Goal: Task Accomplishment & Management: Use online tool/utility

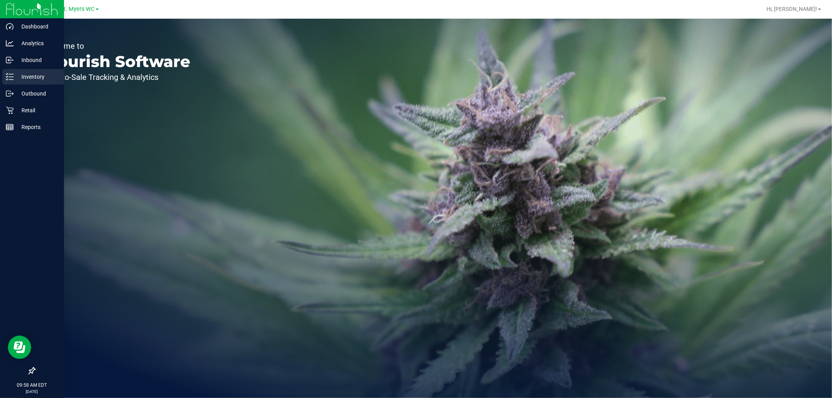
click at [33, 74] on p "Inventory" at bounding box center [37, 76] width 47 height 9
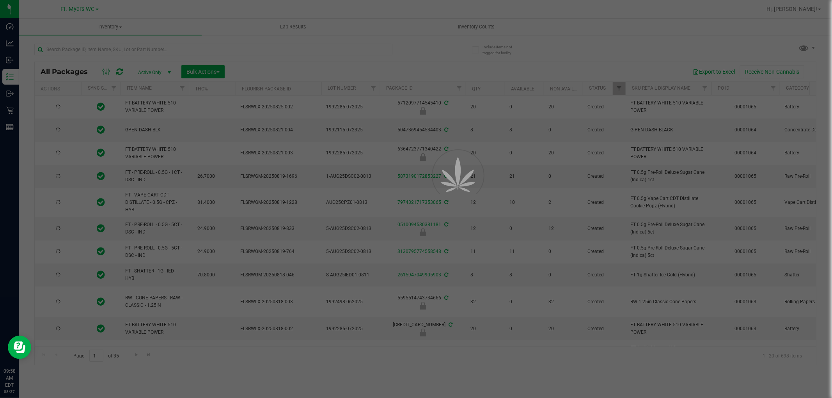
click at [142, 48] on div at bounding box center [416, 199] width 832 height 398
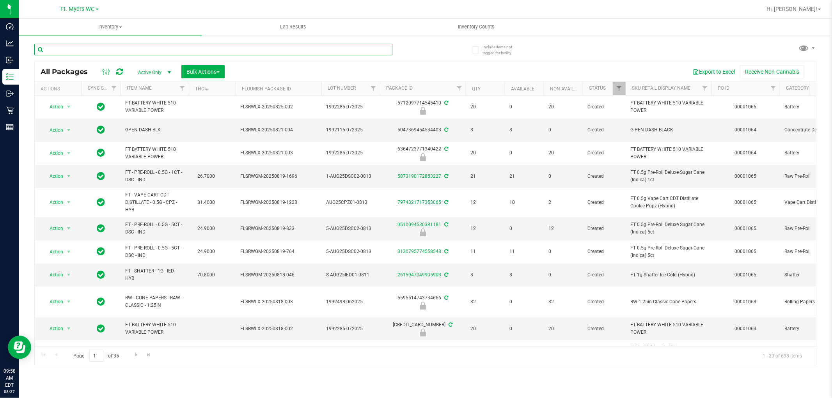
click at [142, 48] on input "text" at bounding box center [213, 50] width 358 height 12
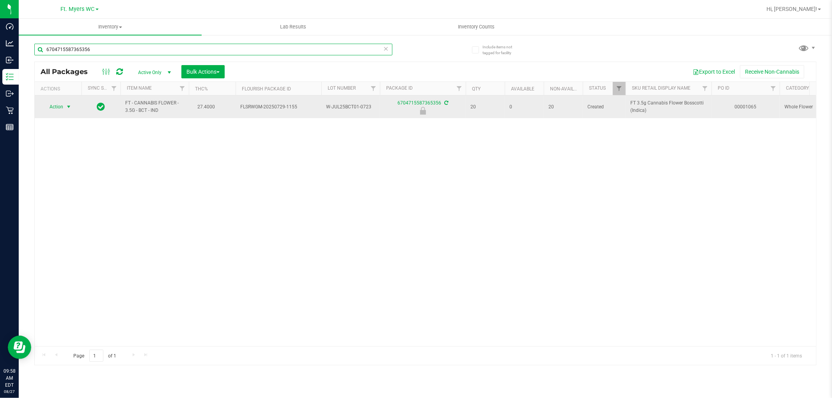
type input "6704715587365356"
click at [63, 108] on span "Action" at bounding box center [53, 106] width 21 height 11
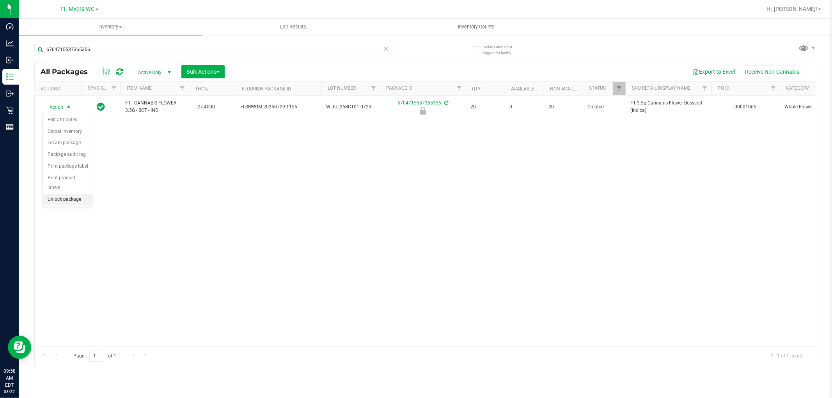
click at [73, 203] on li "Unlock package" at bounding box center [68, 200] width 50 height 12
click at [385, 47] on icon at bounding box center [385, 48] width 5 height 9
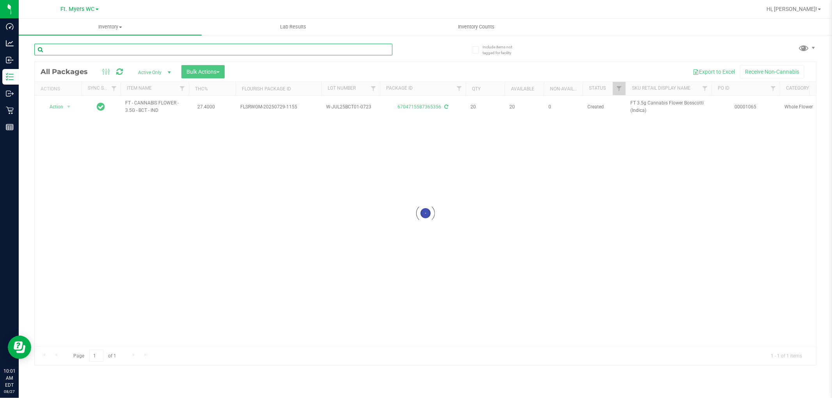
click at [84, 49] on input "text" at bounding box center [213, 50] width 358 height 12
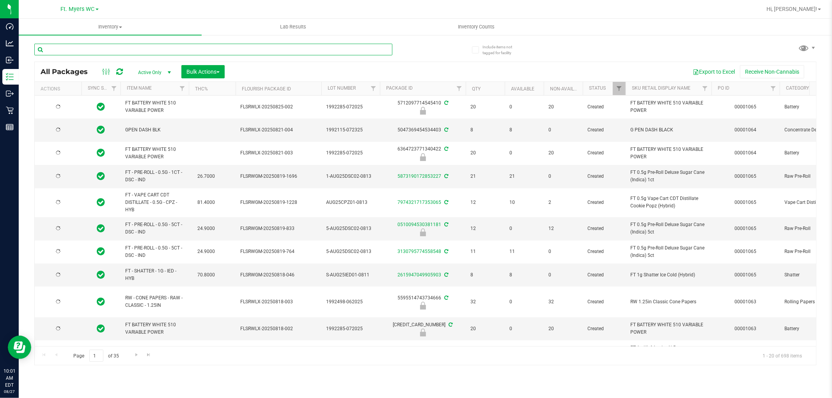
type input "[DATE]"
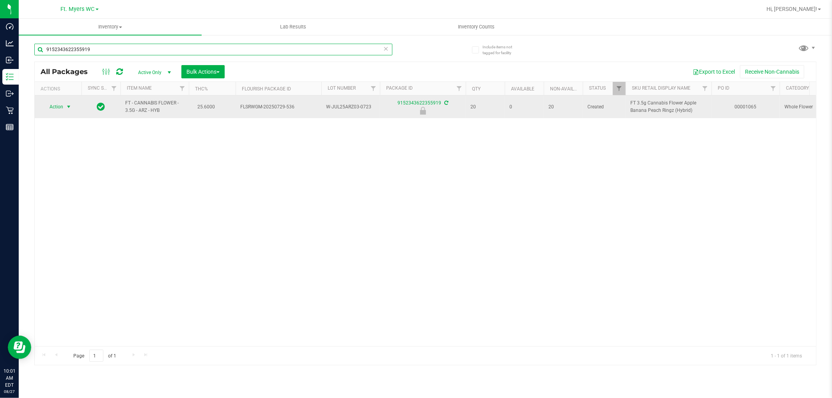
type input "9152343622355919"
click at [68, 107] on span "select" at bounding box center [69, 107] width 6 height 6
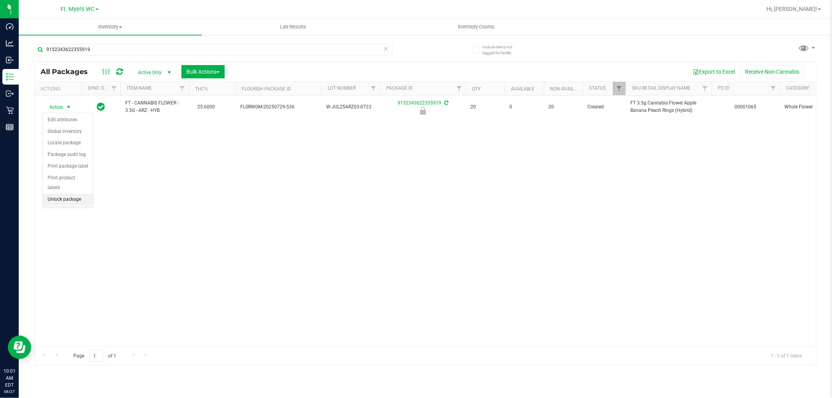
click at [62, 198] on li "Unlock package" at bounding box center [68, 200] width 50 height 12
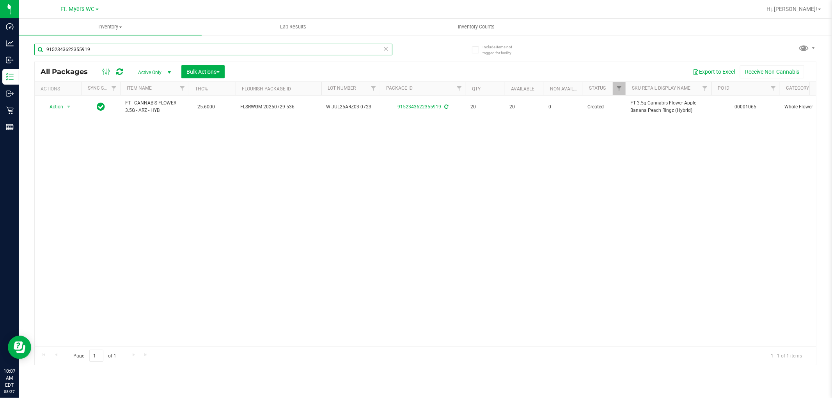
click at [126, 53] on input "9152343622355919" at bounding box center [213, 50] width 358 height 12
click at [125, 53] on input "9152343622355919" at bounding box center [213, 50] width 358 height 12
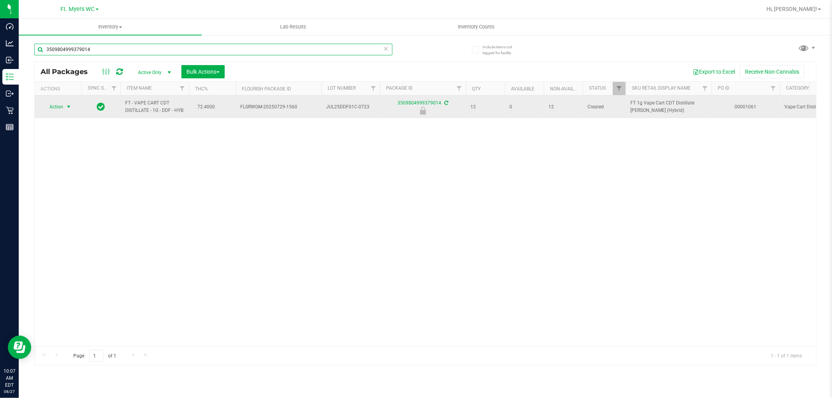
type input "3509804999379014"
click at [62, 105] on span "Action" at bounding box center [53, 106] width 21 height 11
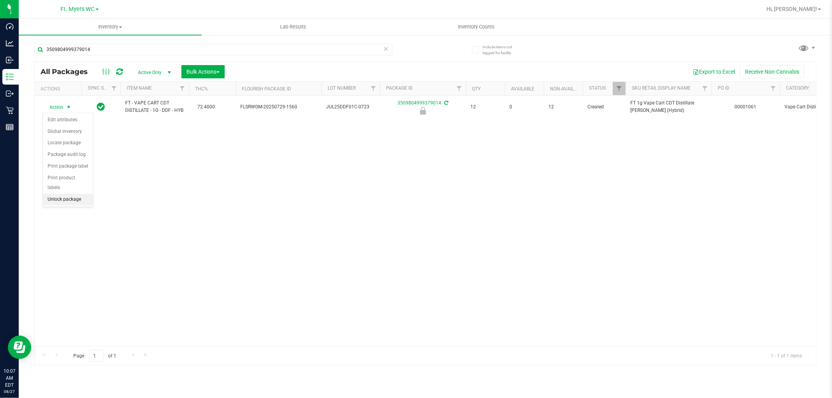
click at [64, 202] on li "Unlock package" at bounding box center [68, 200] width 50 height 12
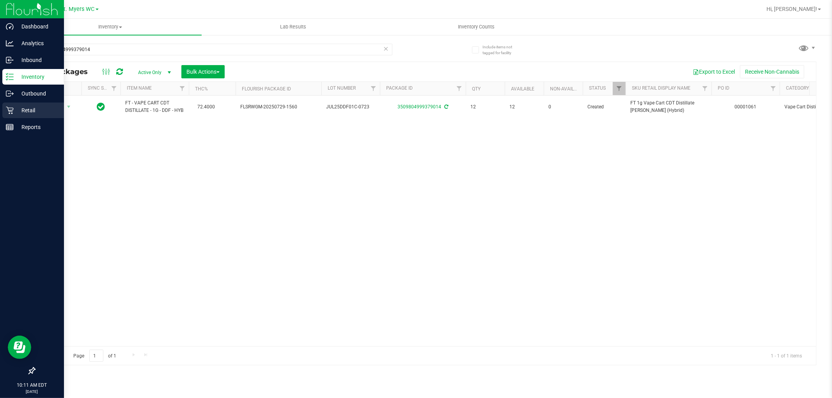
click at [16, 106] on p "Retail" at bounding box center [37, 110] width 47 height 9
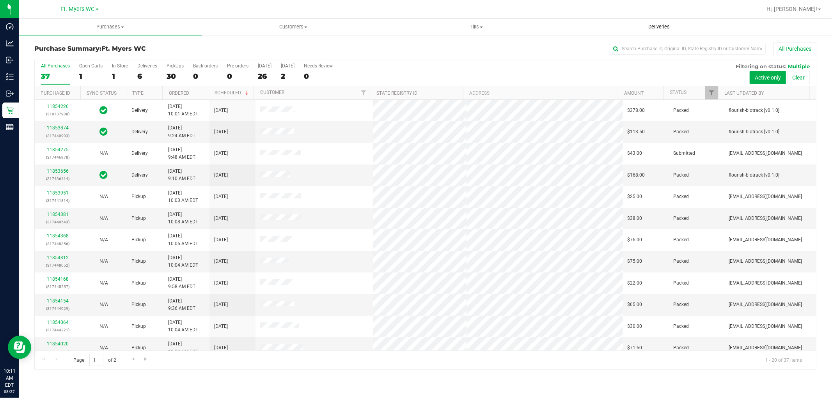
click at [652, 27] on span "Deliveries" at bounding box center [659, 26] width 43 height 7
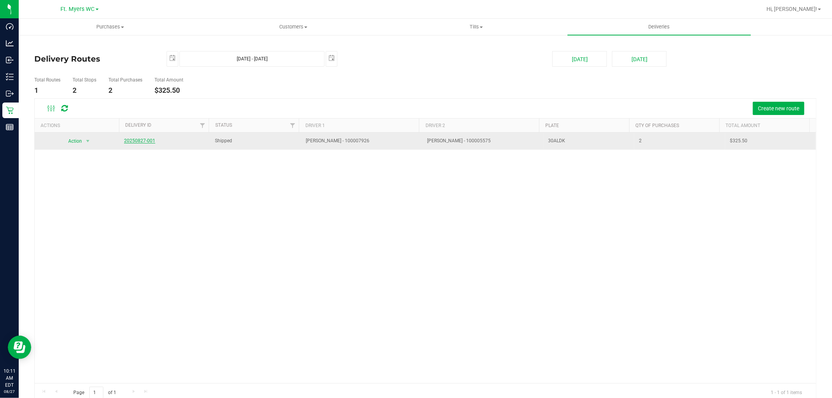
click at [144, 141] on link "20250827-001" at bounding box center [139, 140] width 31 height 5
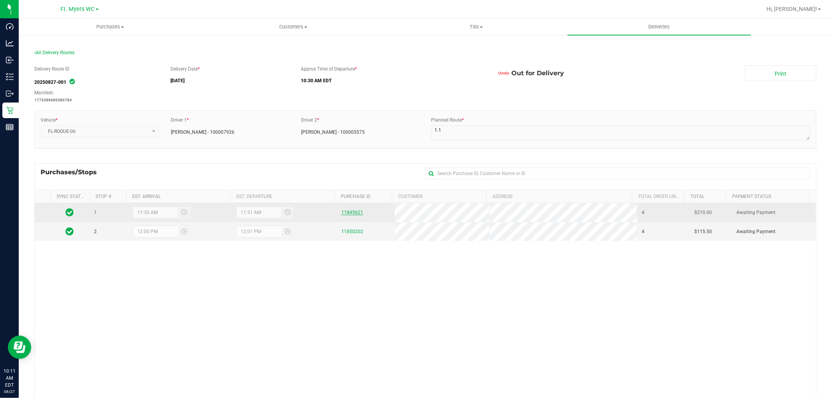
click at [348, 213] on link "11845621" at bounding box center [352, 212] width 22 height 5
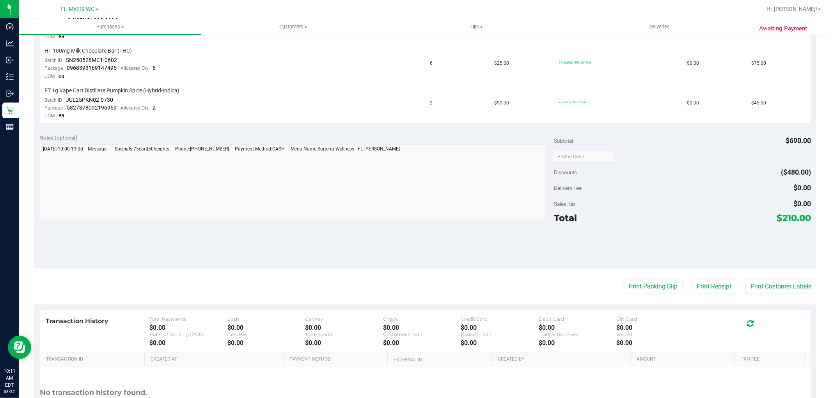
scroll to position [303, 0]
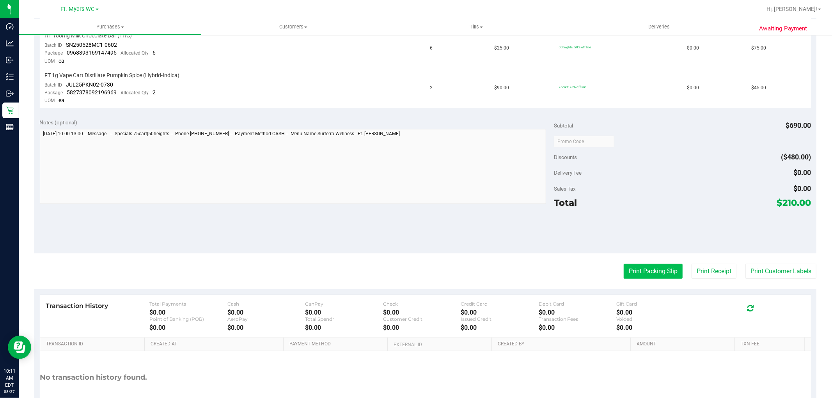
click at [656, 264] on button "Print Packing Slip" at bounding box center [653, 271] width 59 height 15
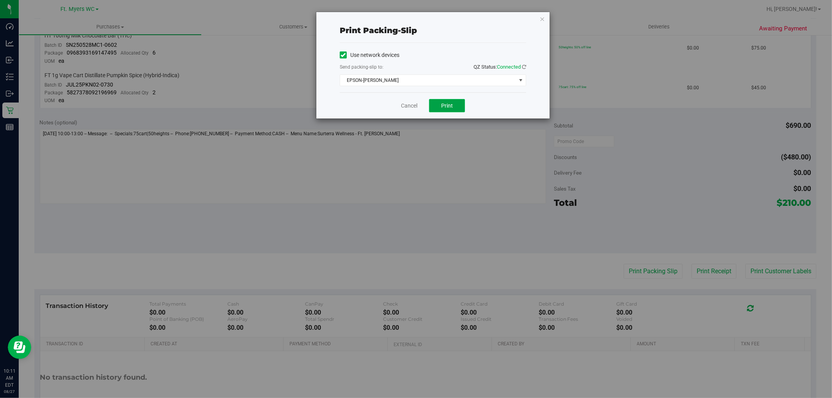
click at [447, 106] on span "Print" at bounding box center [447, 106] width 12 height 6
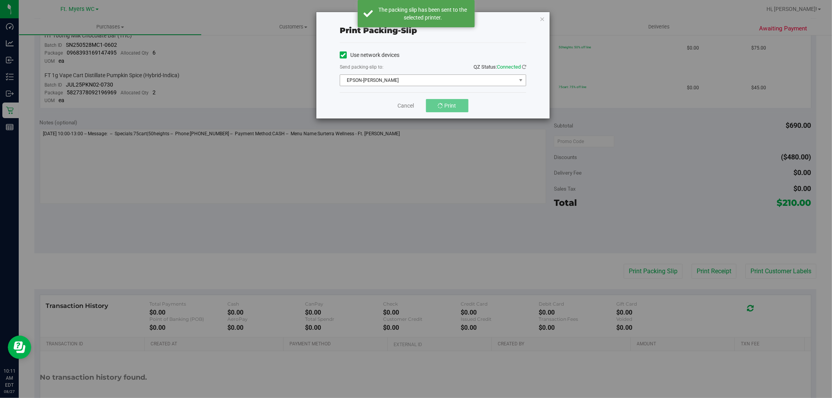
click at [427, 86] on span "EPSON-[PERSON_NAME]" at bounding box center [428, 80] width 176 height 11
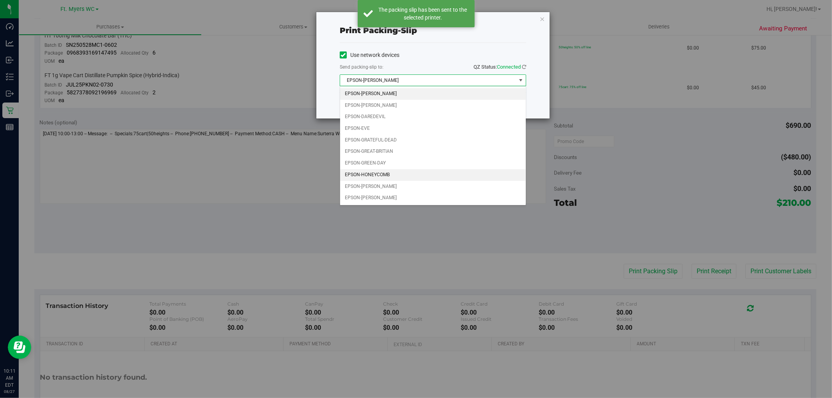
click at [396, 172] on li "EPSON-HONEYCOMB" at bounding box center [433, 175] width 186 height 12
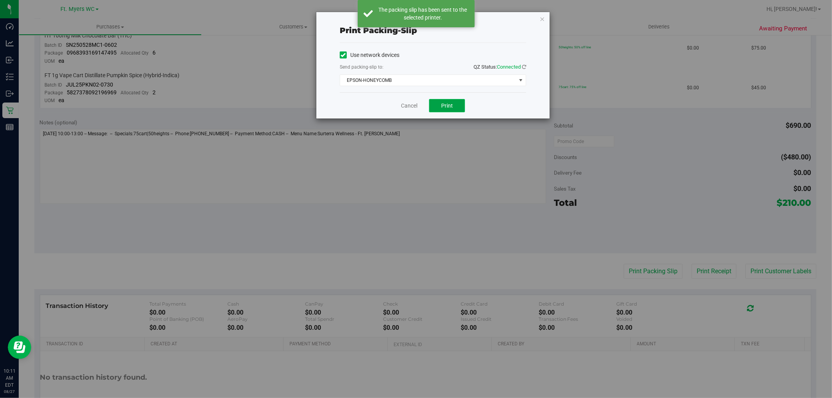
click at [440, 106] on button "Print" at bounding box center [447, 105] width 36 height 13
click at [401, 108] on link "Cancel" at bounding box center [409, 106] width 16 height 8
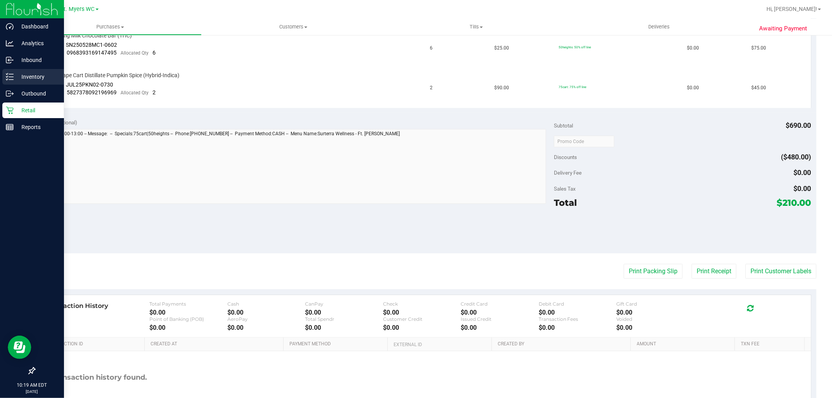
click at [9, 79] on icon at bounding box center [10, 77] width 8 height 8
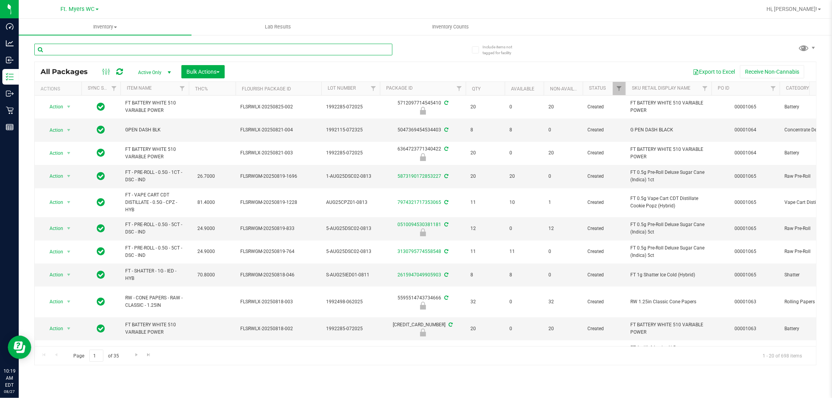
click at [78, 45] on input "text" at bounding box center [213, 50] width 358 height 12
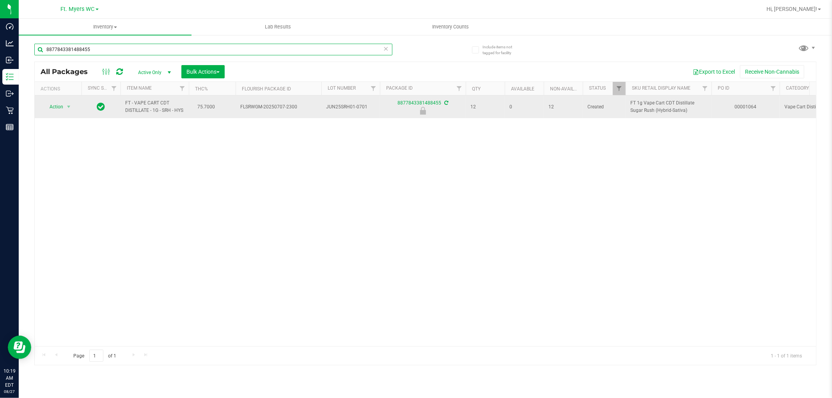
type input "8877843381488455"
click at [58, 116] on td "Action Action Edit attributes Global inventory Locate package Package audit log…" at bounding box center [58, 107] width 47 height 23
click at [62, 110] on span "Action" at bounding box center [53, 106] width 21 height 11
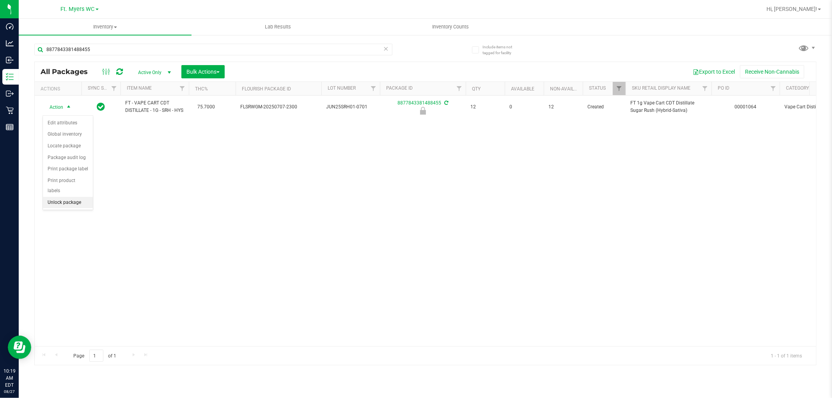
click at [76, 205] on li "Unlock package" at bounding box center [68, 203] width 50 height 12
